Goal: Find specific fact: Find specific fact

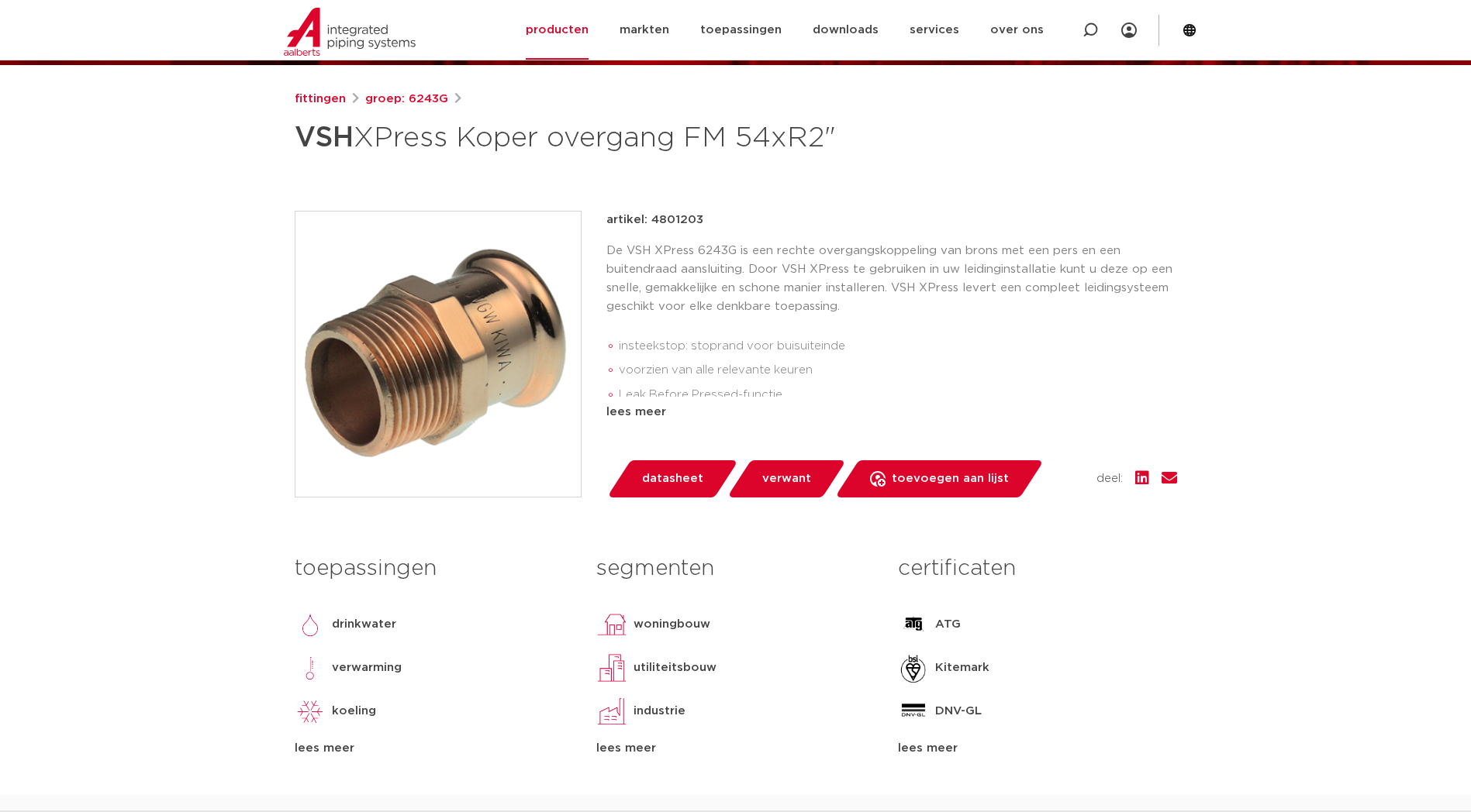
scroll to position [130, 0]
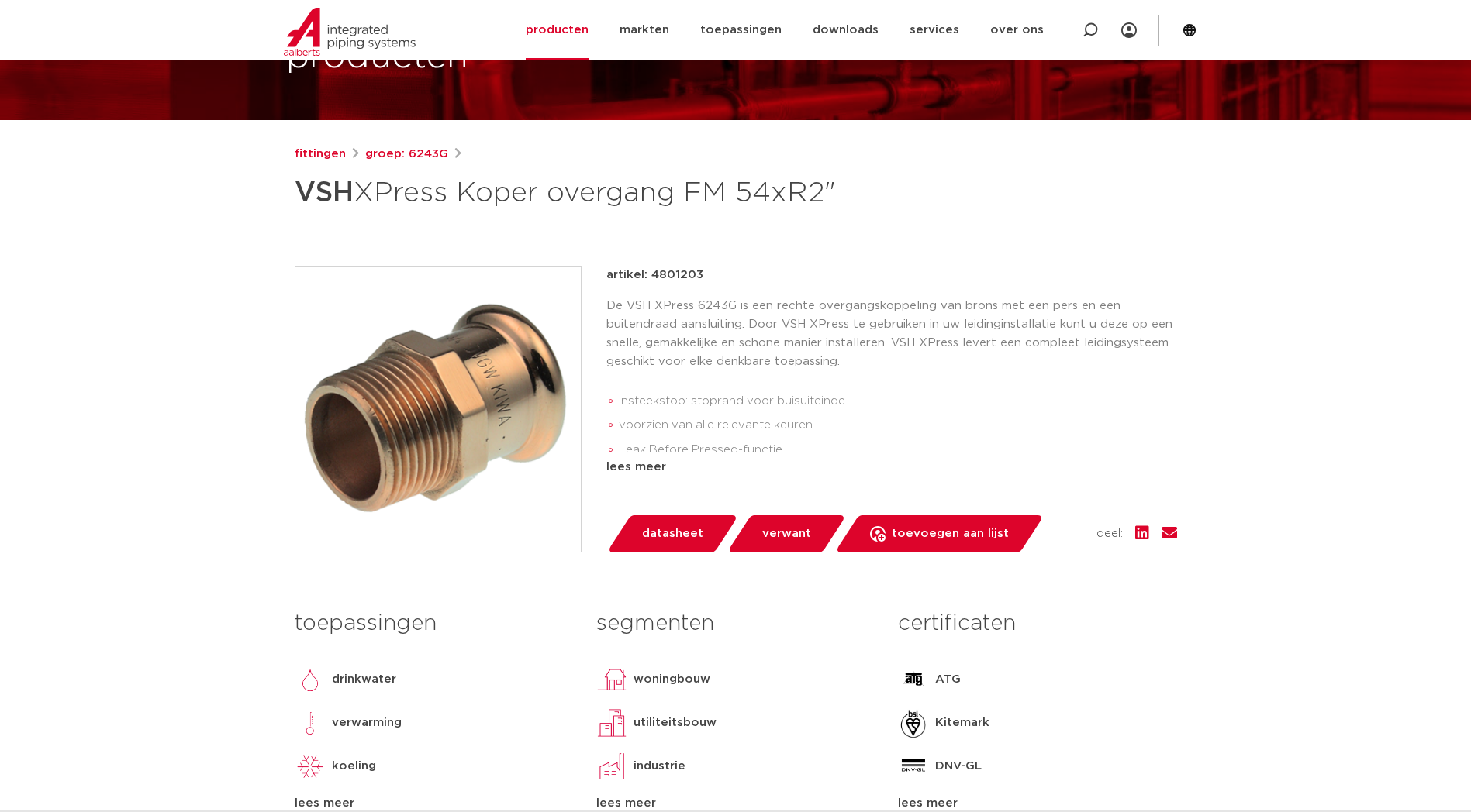
drag, startPoint x: 680, startPoint y: 268, endPoint x: 649, endPoint y: 266, distance: 31.1
click at [649, 266] on div "artikel: 4801203" at bounding box center [892, 275] width 571 height 19
copy p "4801203"
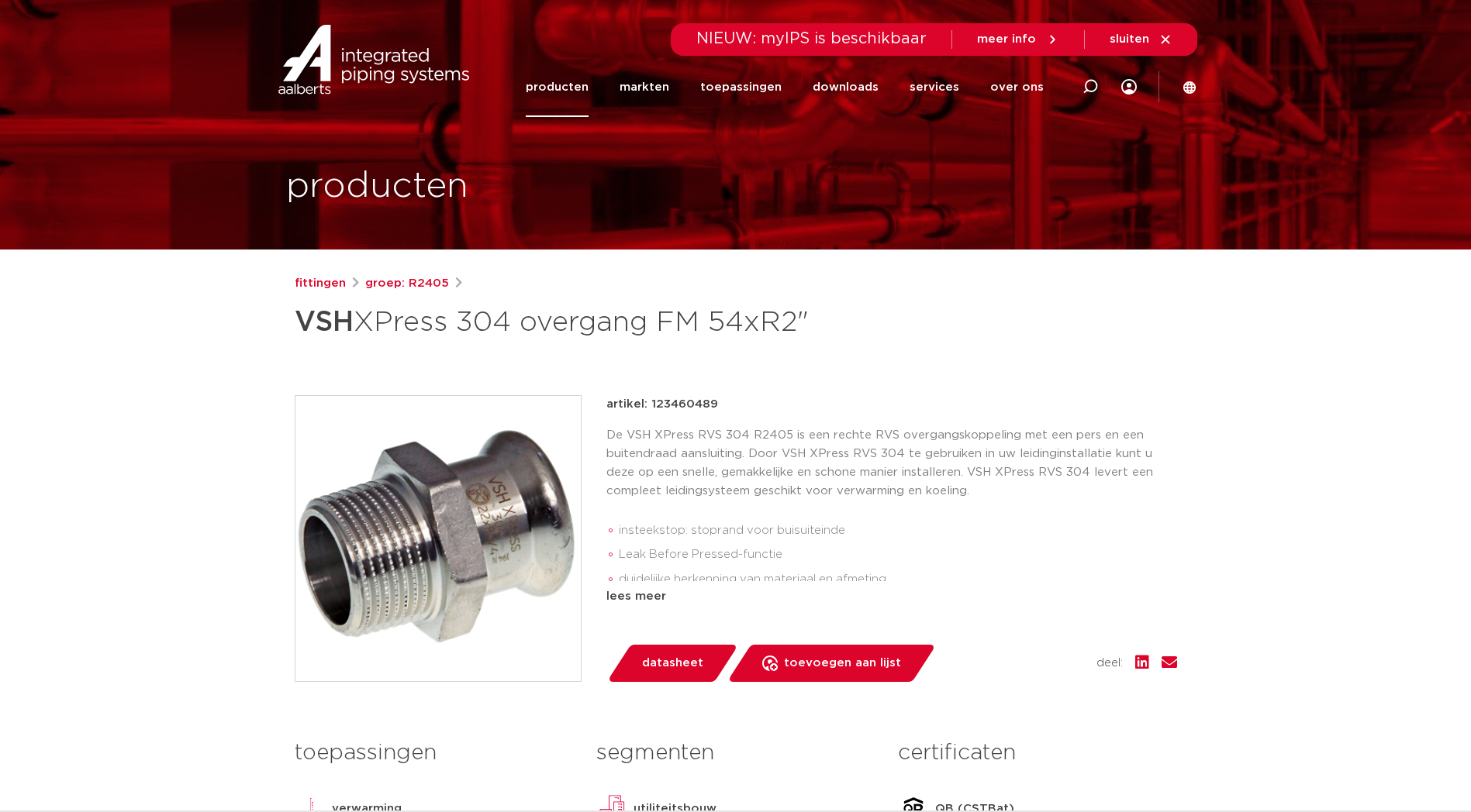
drag, startPoint x: 714, startPoint y: 405, endPoint x: 649, endPoint y: 400, distance: 65.2
click at [649, 400] on p "artikel: 123460489" at bounding box center [662, 404] width 112 height 19
drag, startPoint x: 649, startPoint y: 400, endPoint x: 660, endPoint y: 404, distance: 11.7
copy p "123460489"
